Goal: Transaction & Acquisition: Purchase product/service

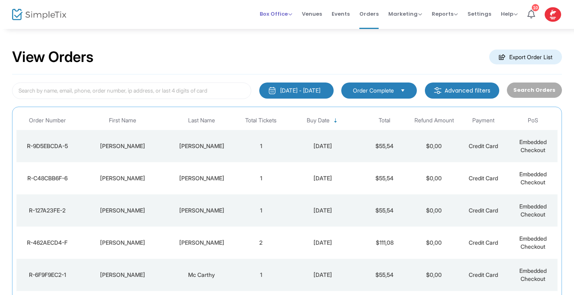
click at [297, 11] on li "Box Office Sell Tickets Bookings Sell Season Pass" at bounding box center [276, 14] width 42 height 29
click at [291, 13] on span "Box Office" at bounding box center [276, 14] width 33 height 8
click at [280, 25] on li "Sell Tickets" at bounding box center [289, 27] width 58 height 16
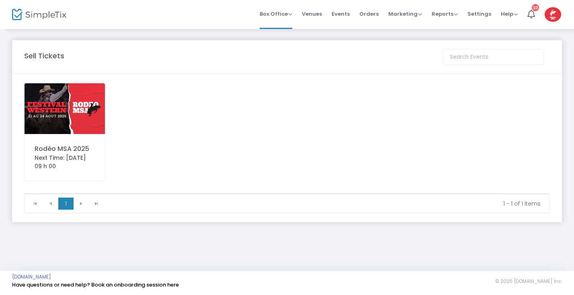
click at [82, 114] on img at bounding box center [65, 108] width 80 height 51
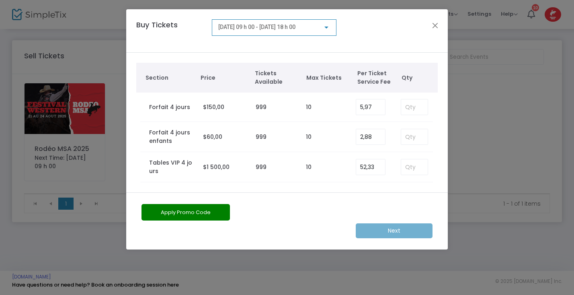
click at [331, 27] on div "[DATE] 09 h 00 - [DATE] 18 h 00" at bounding box center [274, 27] width 125 height 16
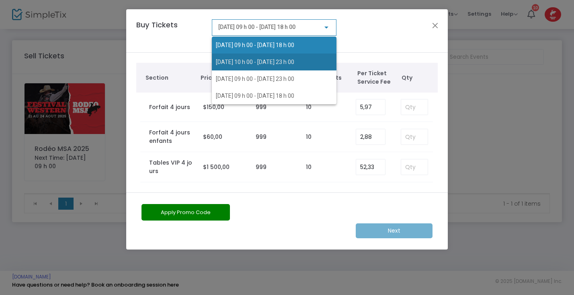
click at [294, 61] on span "[DATE] 10 h 00 - [DATE] 23 h 00" at bounding box center [255, 62] width 78 height 6
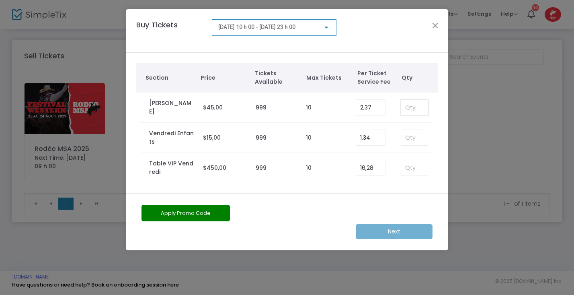
click at [402, 106] on input at bounding box center [414, 107] width 27 height 15
type input "2"
click at [328, 29] on div at bounding box center [326, 27] width 7 height 6
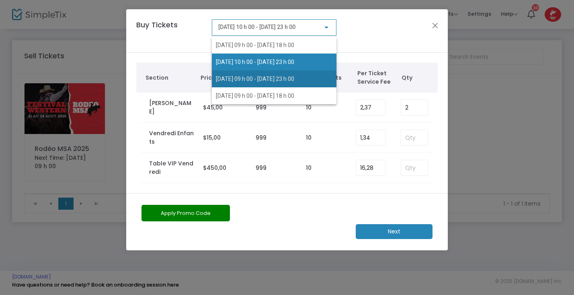
click at [294, 77] on span "[DATE] 09 h 00 - [DATE] 23 h 00" at bounding box center [255, 79] width 78 height 6
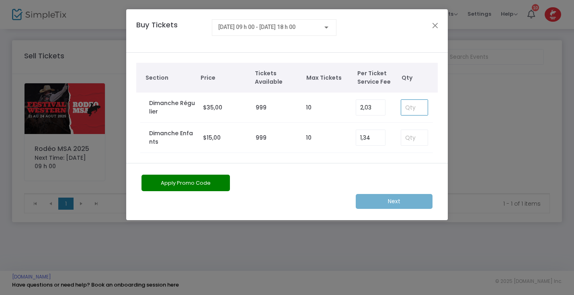
click at [407, 107] on input at bounding box center [414, 107] width 27 height 15
type input "2"
click at [326, 25] on div at bounding box center [326, 27] width 7 height 6
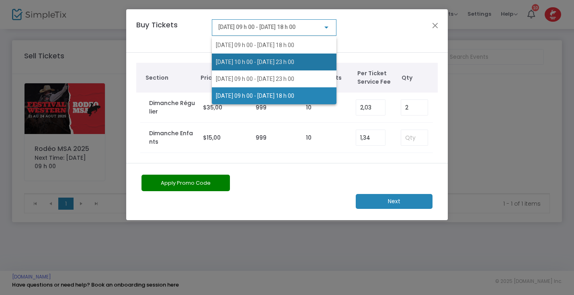
click at [294, 60] on span "[DATE] 10 h 00 - [DATE] 23 h 00" at bounding box center [255, 62] width 78 height 6
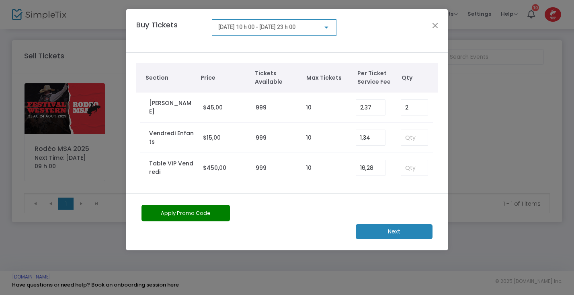
click at [326, 27] on div at bounding box center [327, 28] width 4 height 2
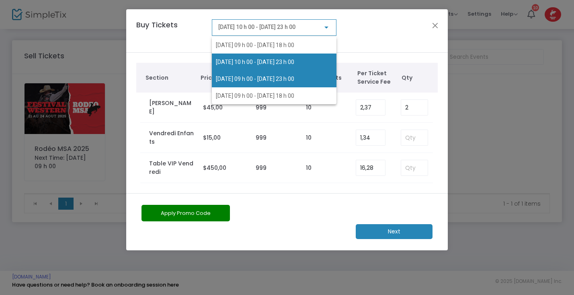
click at [294, 76] on span "[DATE] 09 h 00 - [DATE] 23 h 00" at bounding box center [255, 79] width 78 height 6
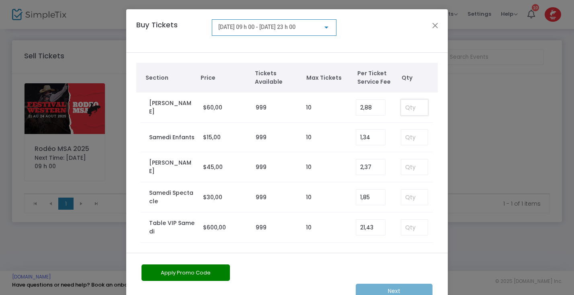
click at [409, 107] on input at bounding box center [414, 107] width 27 height 15
type input "2"
click at [389, 289] on m-button "Next" at bounding box center [394, 291] width 77 height 15
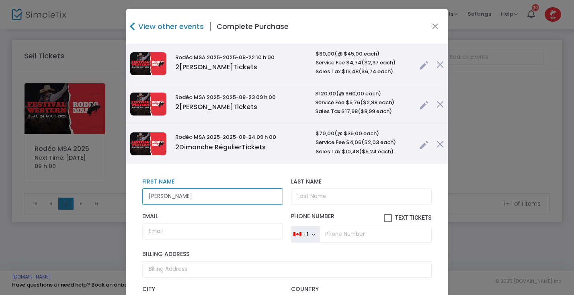
type input "[PERSON_NAME]"
type input "Dorion"
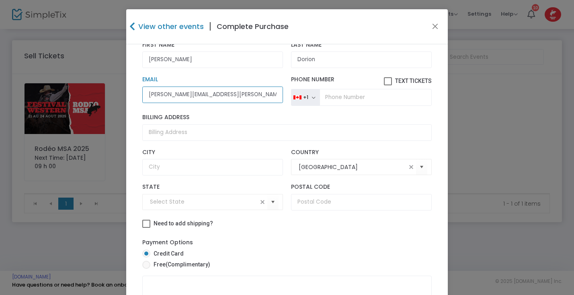
scroll to position [142, 0]
type input "[PERSON_NAME][EMAIL_ADDRESS][PERSON_NAME][DOMAIN_NAME]"
click at [143, 265] on span at bounding box center [146, 265] width 8 height 8
click at [146, 269] on input "Free (Complimentary)" at bounding box center [146, 269] width 0 height 0
radio input "true"
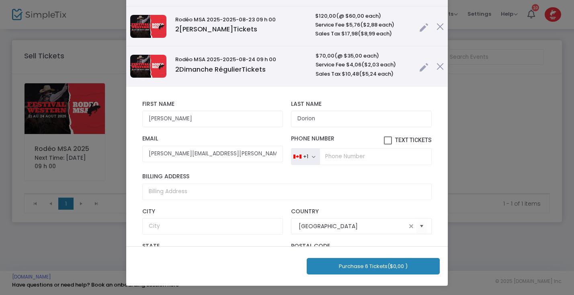
scroll to position [0, 0]
click at [354, 265] on button "Purchase 6 Tickets ($0,00 )" at bounding box center [373, 266] width 133 height 16
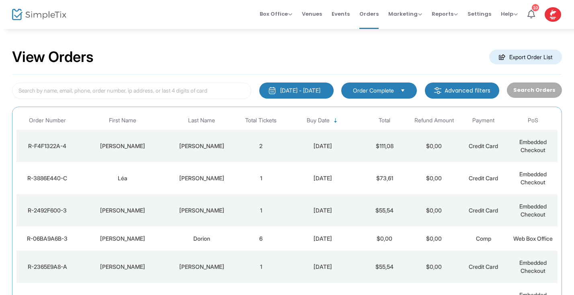
click at [36, 13] on img at bounding box center [39, 15] width 54 height 12
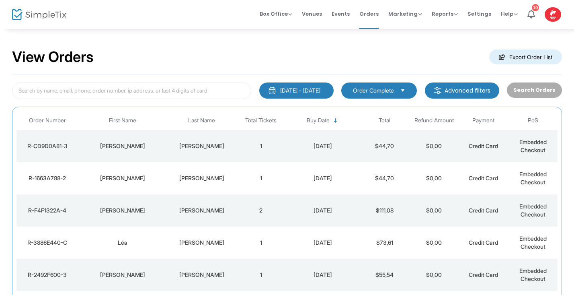
click at [208, 146] on div "Lavoie" at bounding box center [201, 146] width 65 height 8
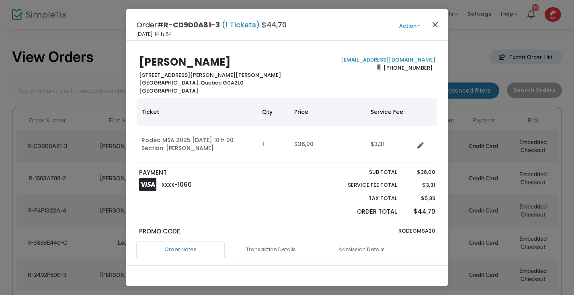
click at [435, 27] on button "Close" at bounding box center [435, 24] width 10 height 10
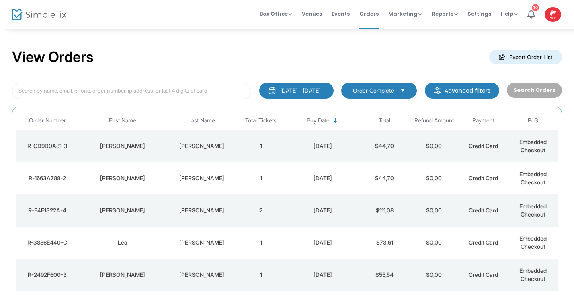
scroll to position [84, 0]
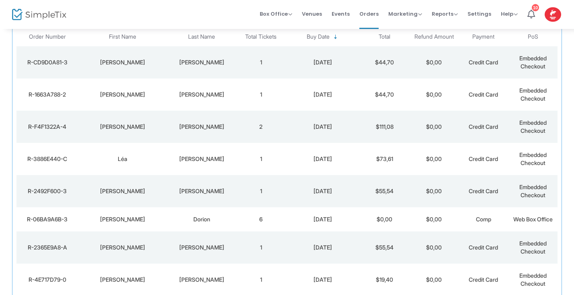
click at [224, 106] on td "Leduc" at bounding box center [201, 94] width 69 height 32
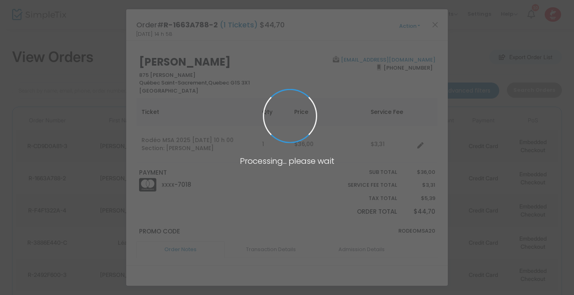
scroll to position [0, 0]
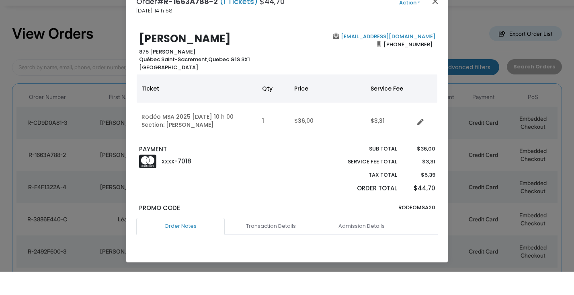
click at [436, 19] on button "Close" at bounding box center [435, 24] width 10 height 10
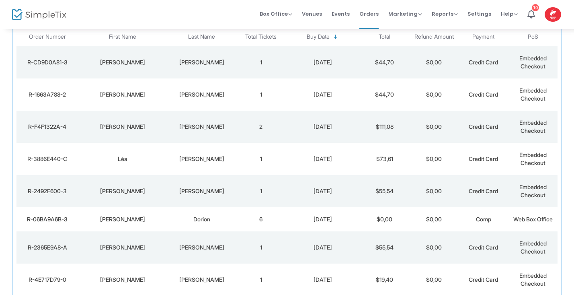
click at [39, 14] on img at bounding box center [39, 15] width 54 height 12
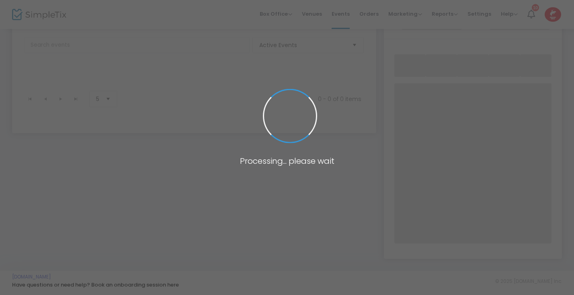
scroll to position [43, 0]
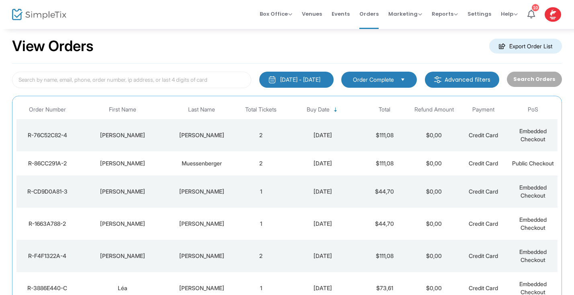
scroll to position [9, 0]
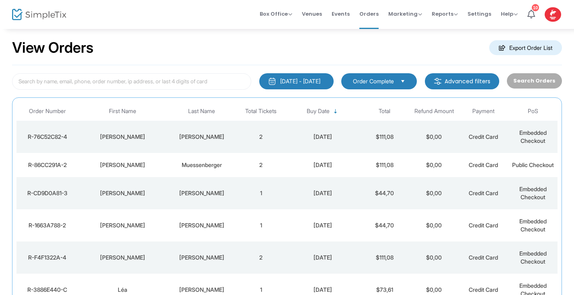
click at [160, 139] on div "[PERSON_NAME]" at bounding box center [122, 137] width 85 height 8
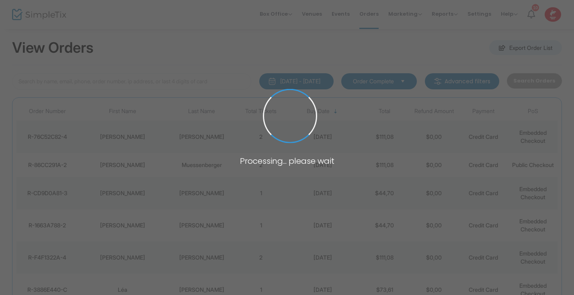
click at [160, 139] on span at bounding box center [287, 147] width 574 height 295
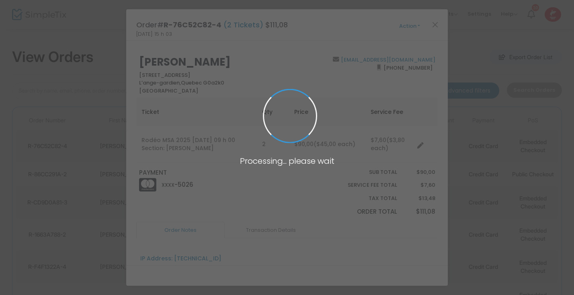
scroll to position [0, 0]
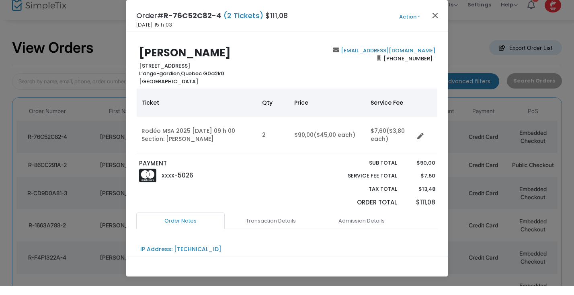
click at [432, 19] on button "Close" at bounding box center [435, 24] width 10 height 10
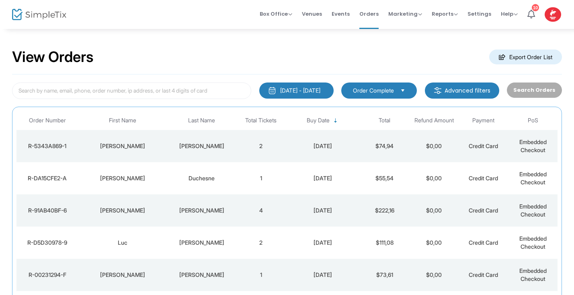
click at [20, 11] on img at bounding box center [39, 15] width 54 height 12
